Goal: Task Accomplishment & Management: Use online tool/utility

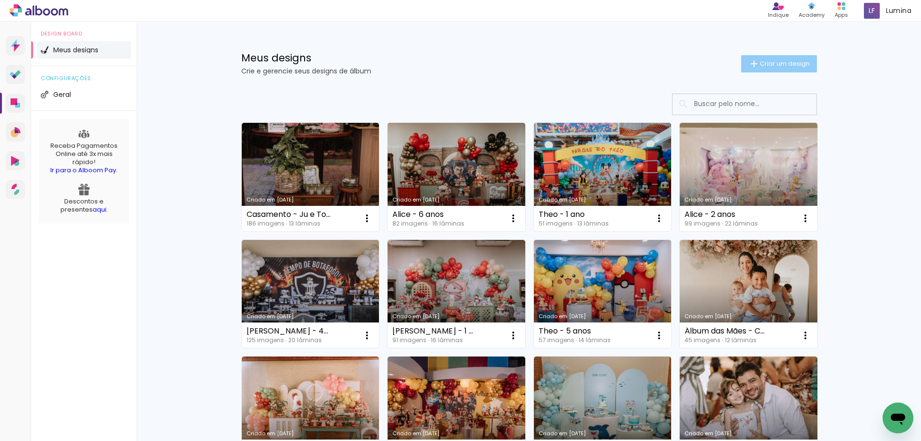
click at [784, 61] on span "Criar um design" at bounding box center [785, 63] width 50 height 6
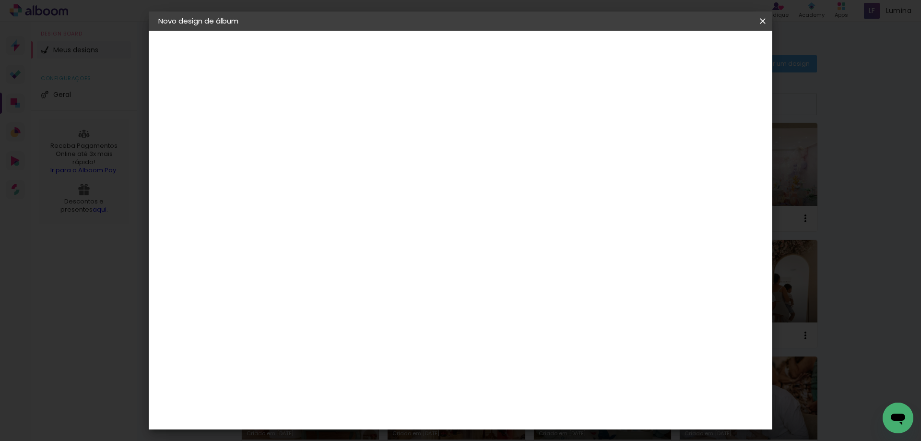
click at [315, 136] on div at bounding box center [315, 136] width 0 height 1
type input "Bodas de Ouro - Jurema e Paulo"
type paper-input "Bodas de Ouro - Jurema e Paulo"
click at [414, 48] on paper-button "Avançar" at bounding box center [390, 51] width 47 height 16
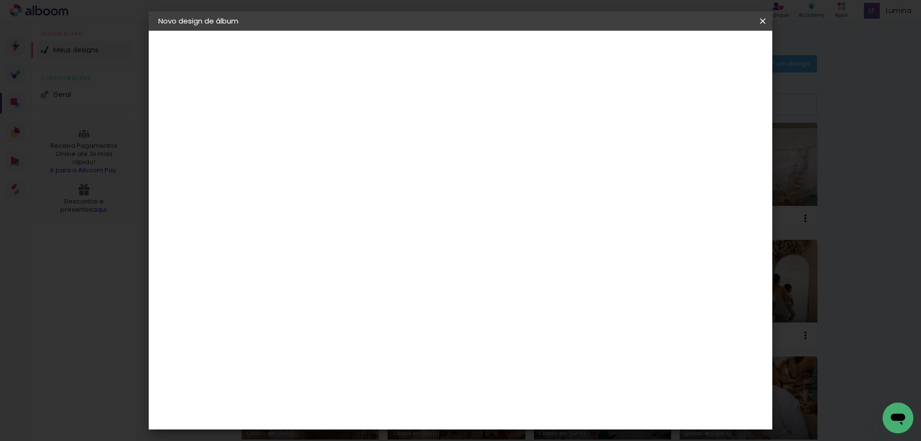
click at [343, 306] on paper-item "DreambooksPro" at bounding box center [340, 316] width 104 height 21
click at [0, 0] on slot "Avançar" at bounding box center [0, 0] width 0 height 0
click at [353, 163] on input "text" at bounding box center [333, 167] width 37 height 15
click at [491, 161] on paper-item "Álbum" at bounding box center [523, 159] width 192 height 19
type input "Álbum"
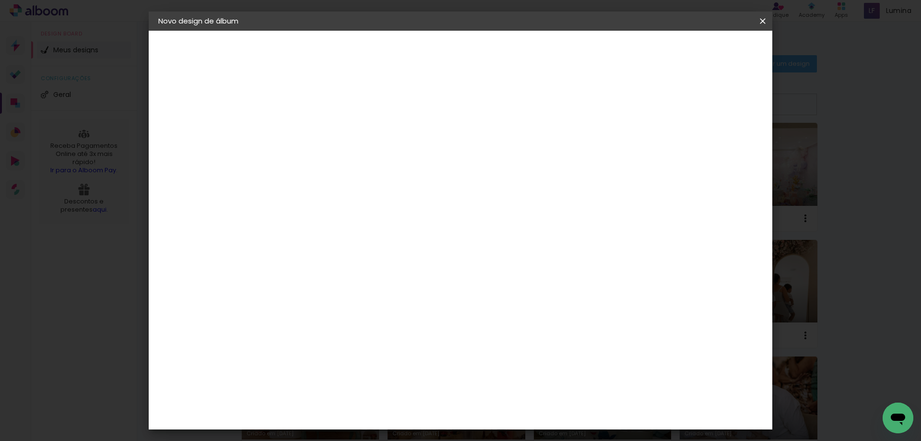
scroll to position [96, 0]
click at [380, 320] on span "20 × 20" at bounding box center [357, 330] width 45 height 20
click at [0, 0] on slot "Avançar" at bounding box center [0, 0] width 0 height 0
click at [0, 0] on slot "Voltar" at bounding box center [0, 0] width 0 height 0
click at [392, 144] on div "Opções disponíveis Álbum Réplica Pequena Réplica Grande Tamanho Escolha o taman…" at bounding box center [340, 182] width 104 height 179
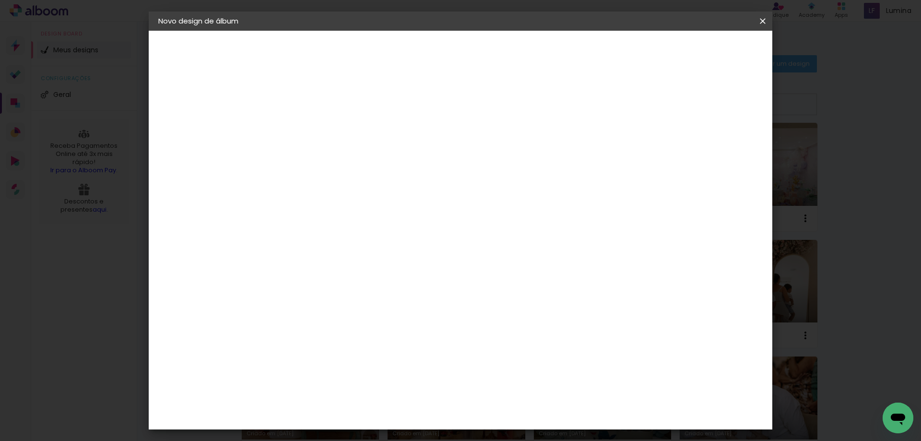
click at [353, 162] on input "text" at bounding box center [333, 167] width 37 height 15
click at [480, 161] on paper-item "Álbum" at bounding box center [523, 159] width 192 height 19
type input "Álbum"
click at [380, 361] on span "20 × 30" at bounding box center [357, 371] width 45 height 20
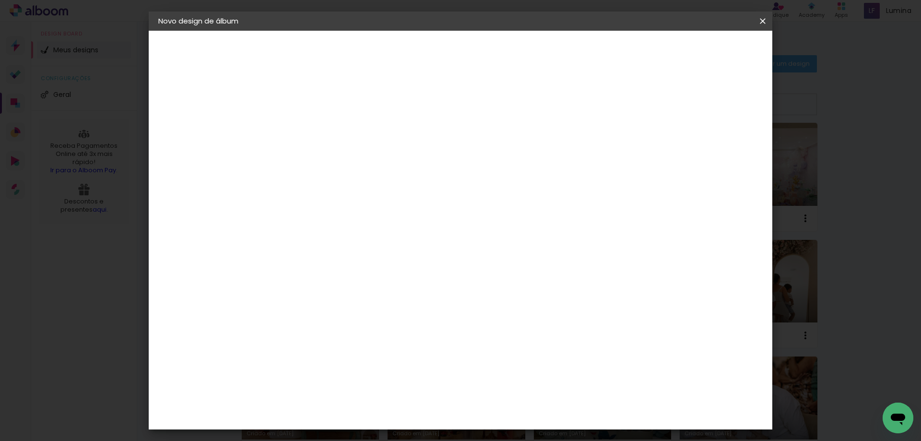
scroll to position [110, 0]
click at [380, 136] on span "30 × 20" at bounding box center [357, 141] width 45 height 20
click at [0, 0] on slot "Avançar" at bounding box center [0, 0] width 0 height 0
click at [703, 48] on span "Iniciar design" at bounding box center [681, 51] width 44 height 7
